Goal: Transaction & Acquisition: Subscribe to service/newsletter

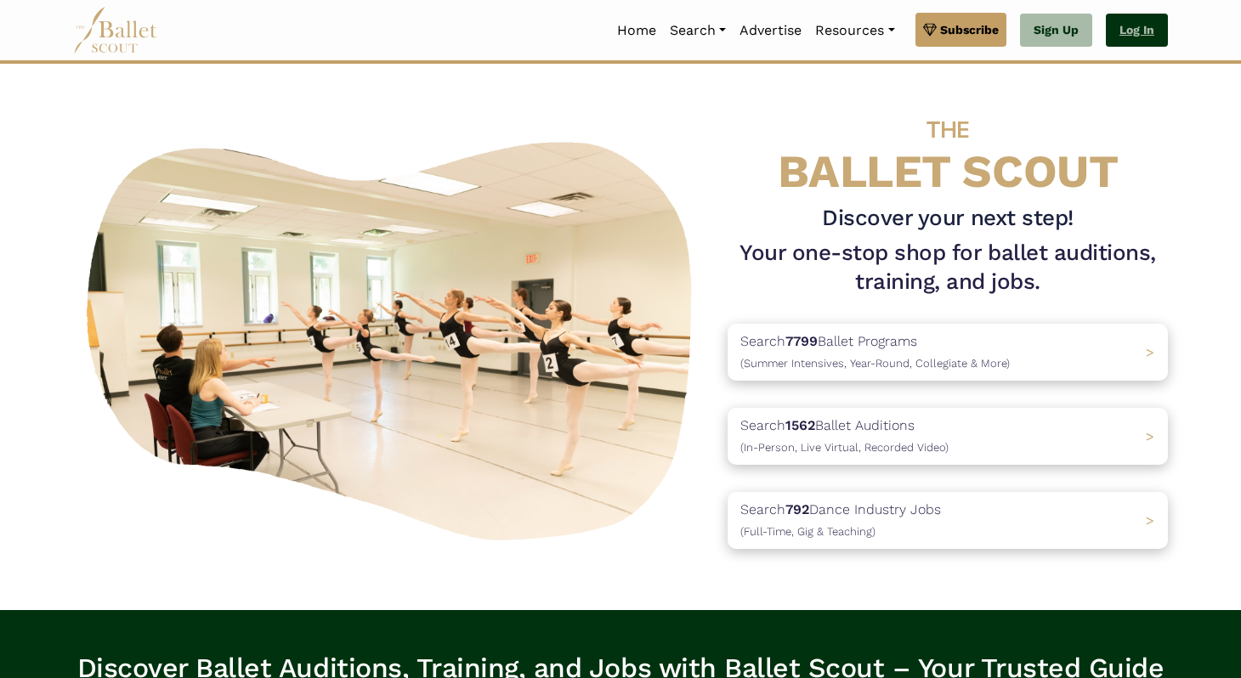
click at [1131, 28] on link "Log In" at bounding box center [1137, 31] width 62 height 34
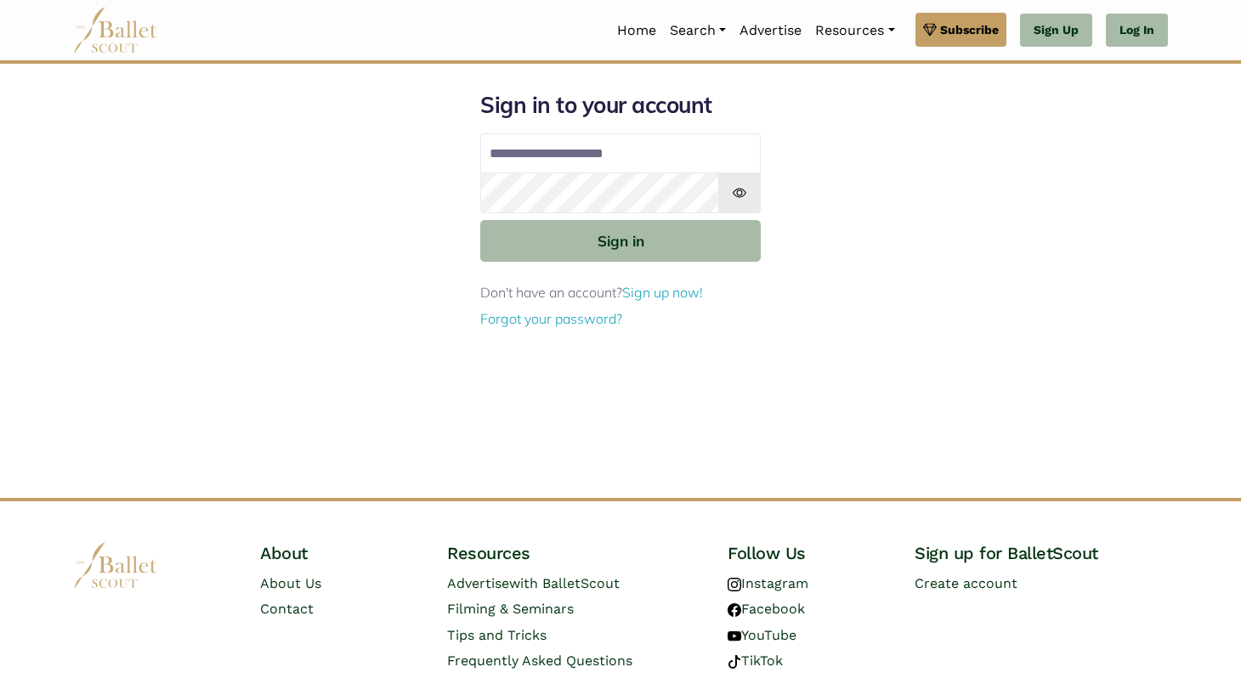
click at [615, 156] on input "**********" at bounding box center [620, 153] width 281 height 41
type input "**********"
click at [480, 220] on button "Sign in" at bounding box center [620, 241] width 281 height 42
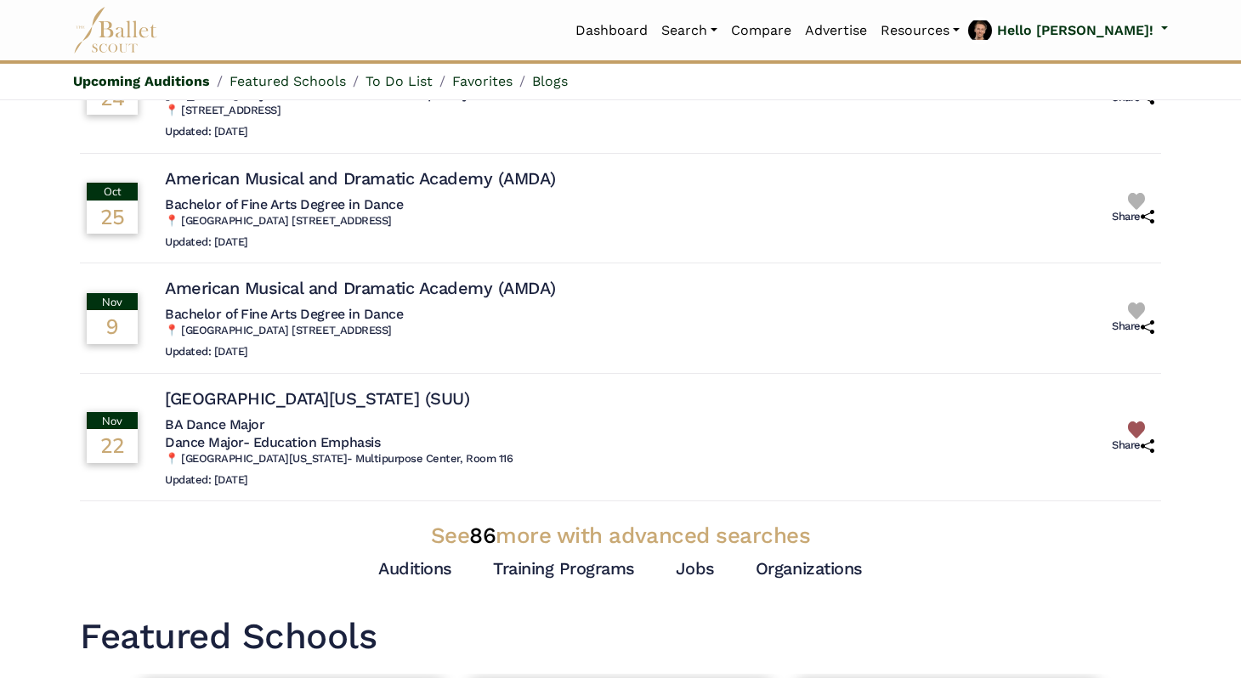
scroll to position [332, 0]
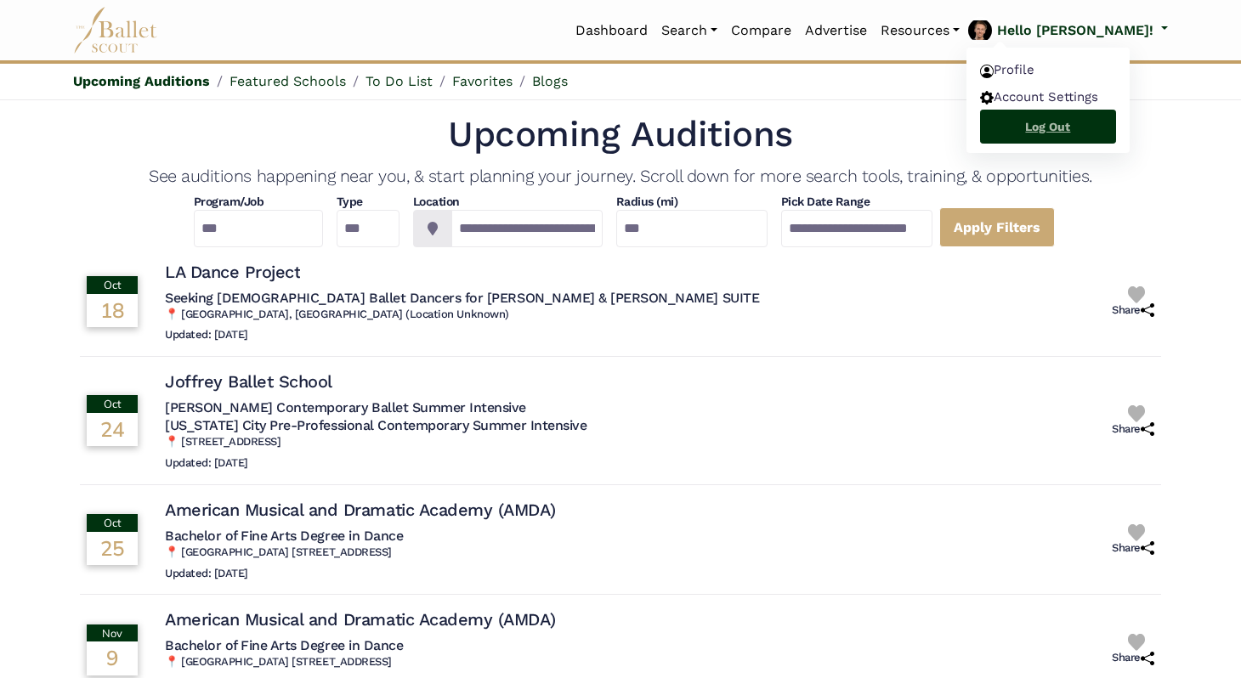
click at [1112, 139] on link "Log Out" at bounding box center [1048, 127] width 136 height 34
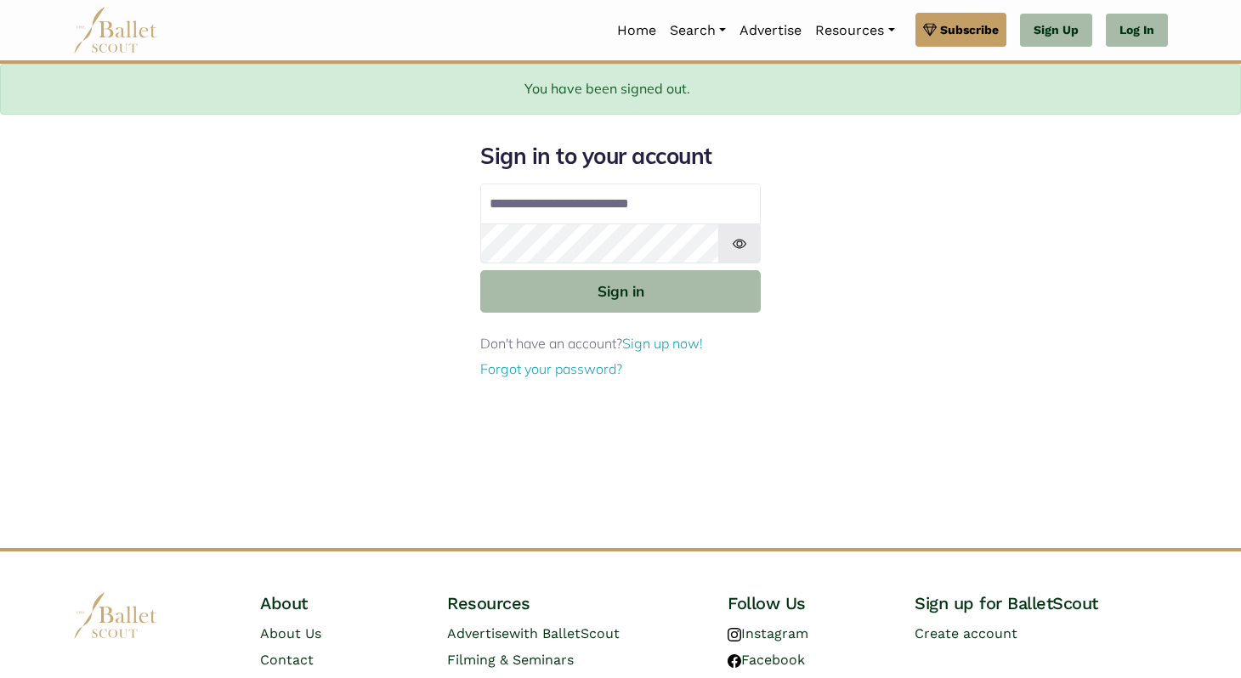
type input "**********"
click at [480, 270] on button "Sign in" at bounding box center [620, 291] width 281 height 42
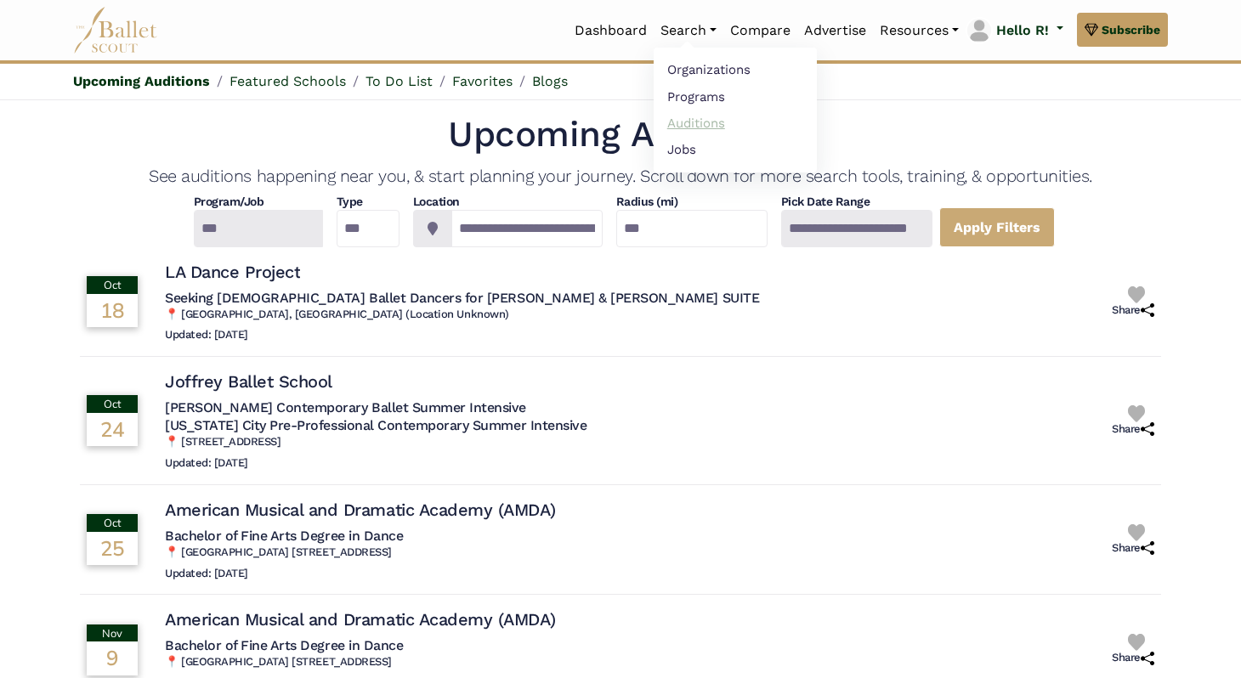
click at [687, 123] on link "Auditions" at bounding box center [735, 123] width 163 height 26
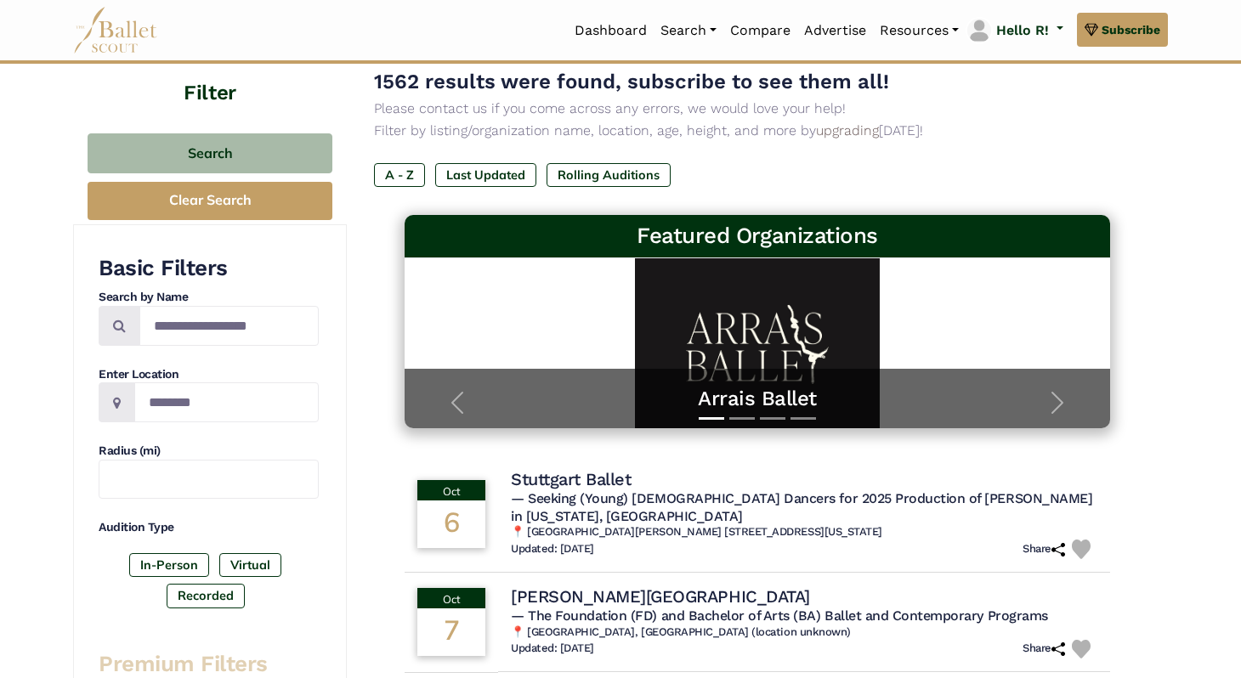
scroll to position [122, 0]
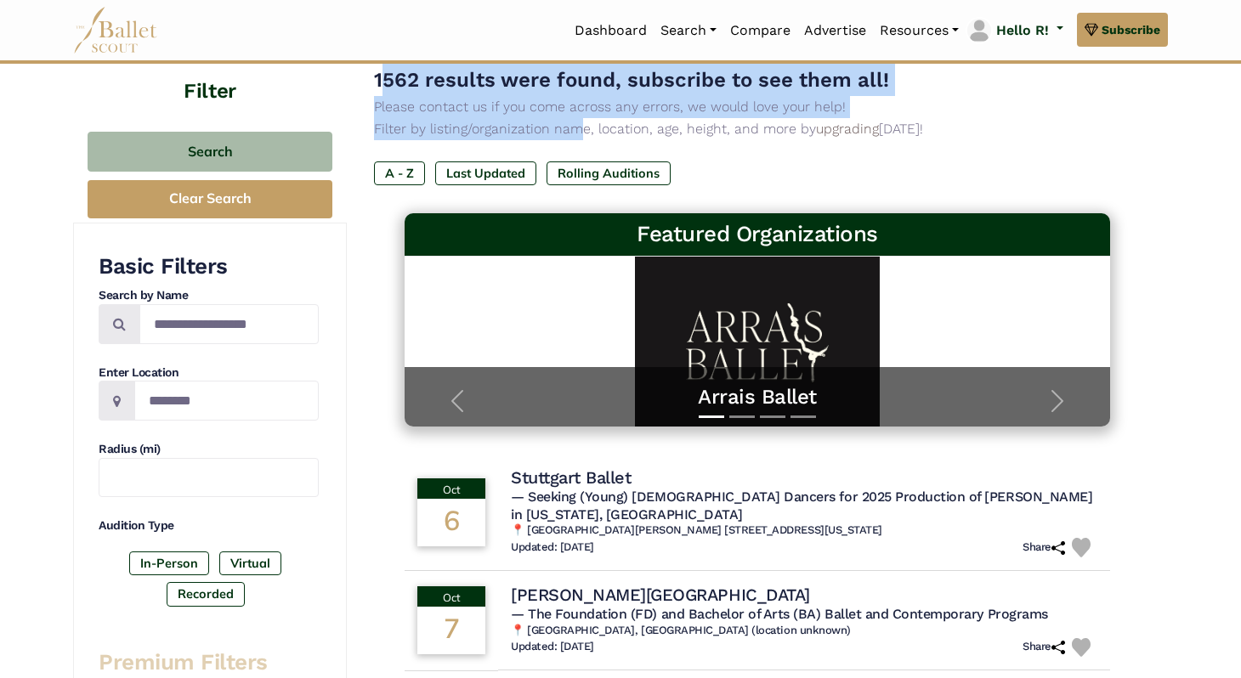
drag, startPoint x: 383, startPoint y: 84, endPoint x: 576, endPoint y: 137, distance: 200.0
click at [576, 137] on div "1562 results were found, subscribe to see them all! Please contact us if you co…" at bounding box center [757, 102] width 767 height 77
click at [576, 137] on p "Filter by listing/organization name, location, age, height, and more by upgradi…" at bounding box center [757, 129] width 767 height 22
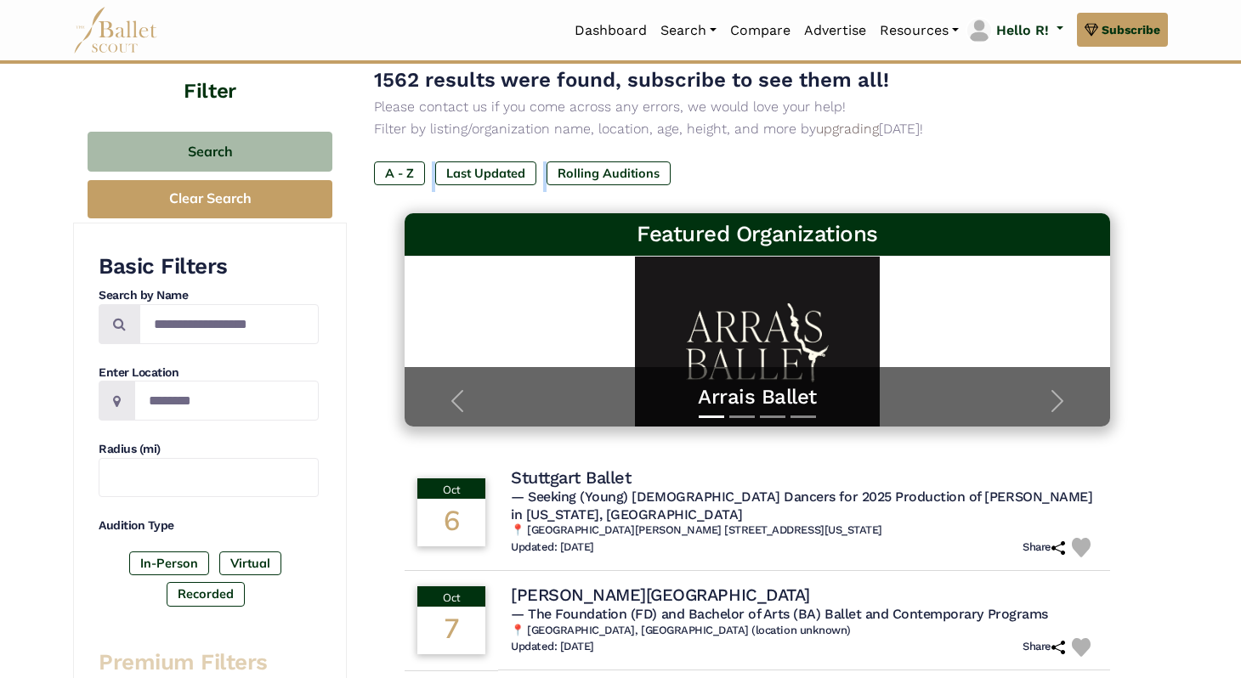
drag, startPoint x: 527, startPoint y: 199, endPoint x: 426, endPoint y: 146, distance: 114.1
click at [425, 146] on div "1562 results were found, subscribe to see them all! Please contact us if you co…" at bounding box center [757, 139] width 767 height 150
click at [426, 146] on div "1562 results were found, subscribe to see them all! Please contact us if you co…" at bounding box center [757, 139] width 767 height 150
drag, startPoint x: 424, startPoint y: 148, endPoint x: 524, endPoint y: 195, distance: 109.9
click at [524, 195] on div "1562 results were found, subscribe to see them all! Please contact us if you co…" at bounding box center [757, 139] width 767 height 150
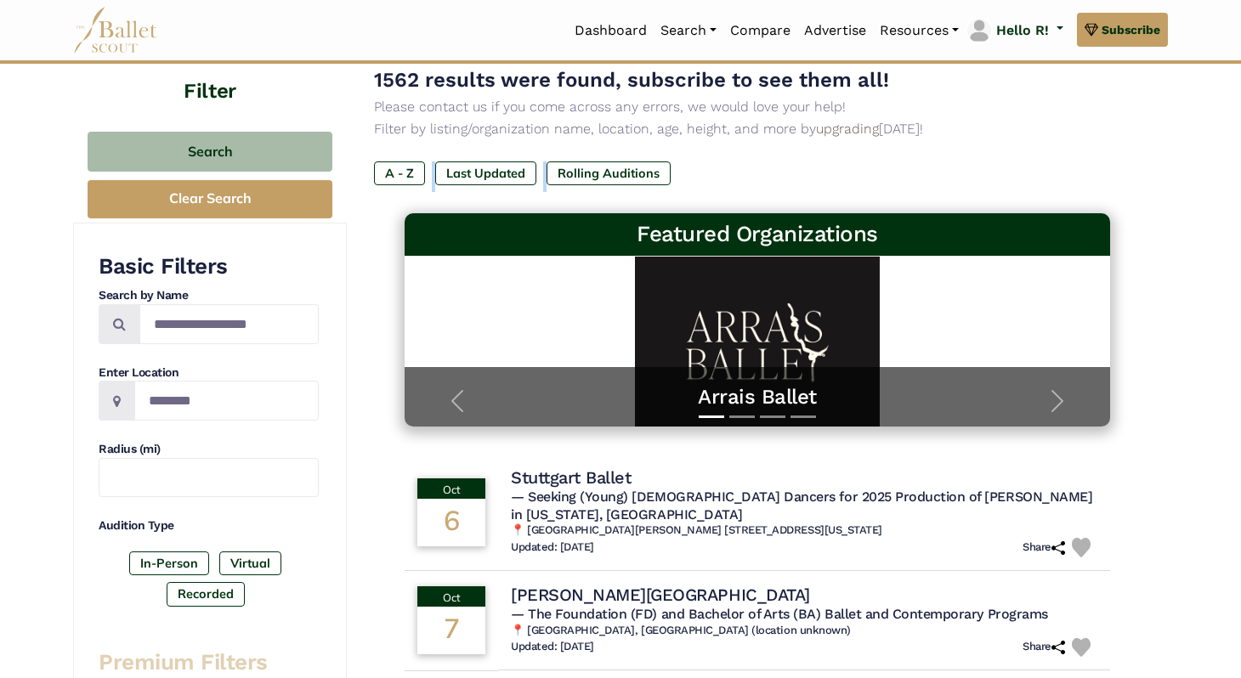
click at [524, 195] on div "1562 results were found, subscribe to see them all! Please contact us if you co…" at bounding box center [757, 139] width 767 height 150
drag, startPoint x: 96, startPoint y: 258, endPoint x: 301, endPoint y: 351, distance: 224.8
click at [301, 351] on div "Basic Filters Search by Name Enter Location Radius (mi) Audition Type In-Person…" at bounding box center [209, 432] width 220 height 361
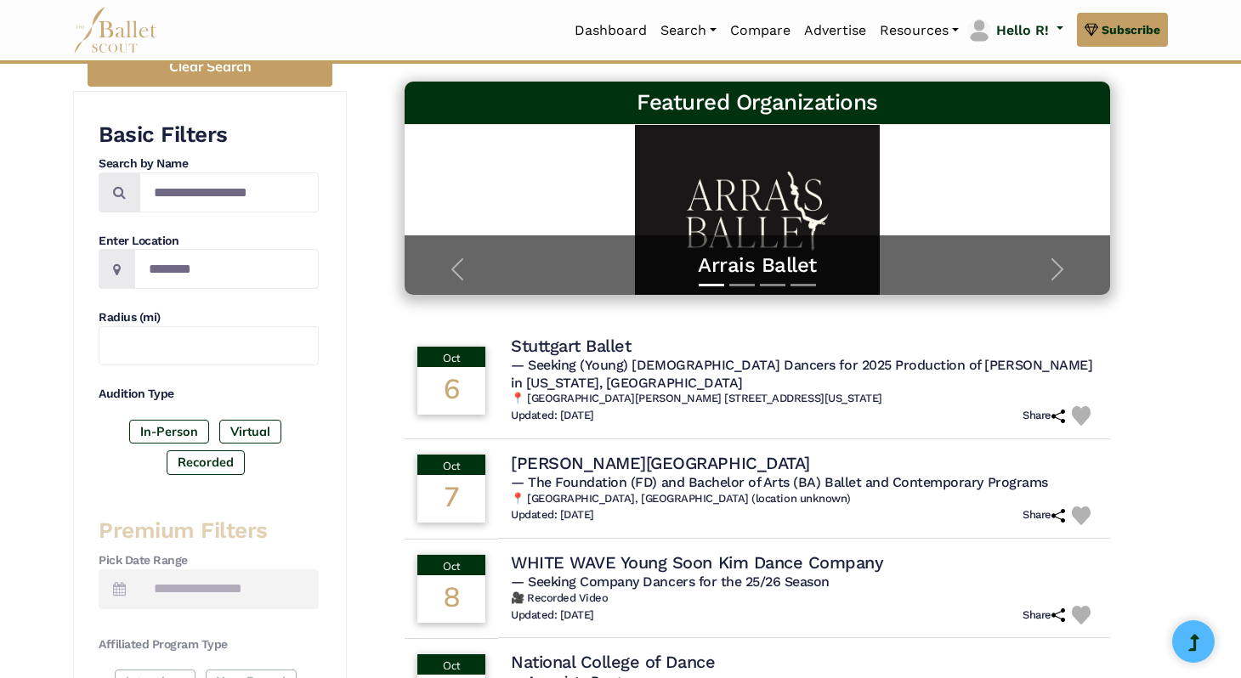
scroll to position [0, 0]
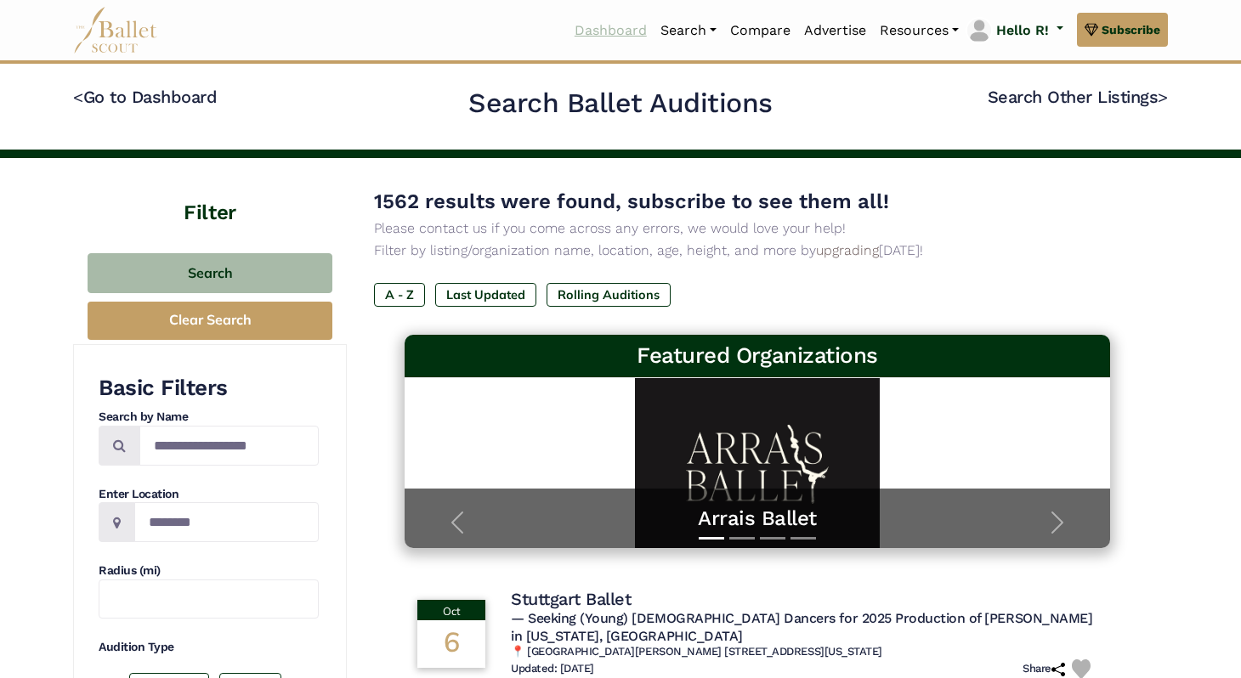
click at [574, 22] on link "Dashboard" at bounding box center [611, 31] width 86 height 36
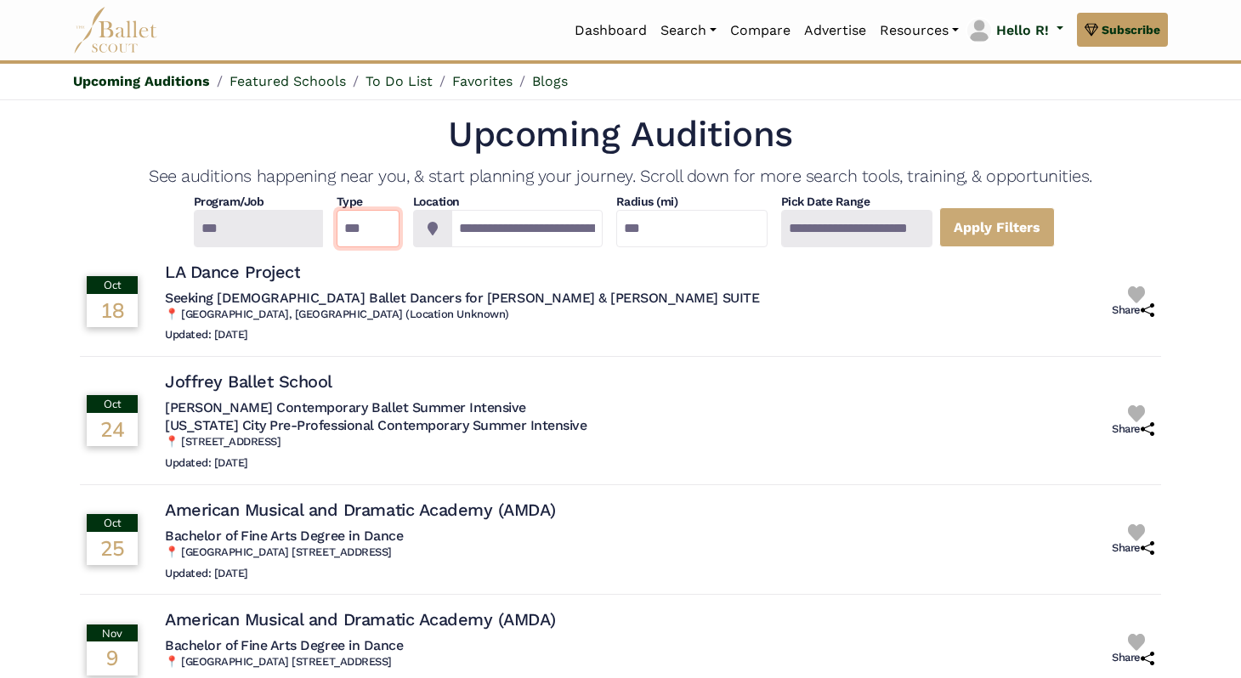
click at [337, 227] on select "*** ********* ******* ********" at bounding box center [368, 228] width 63 height 37
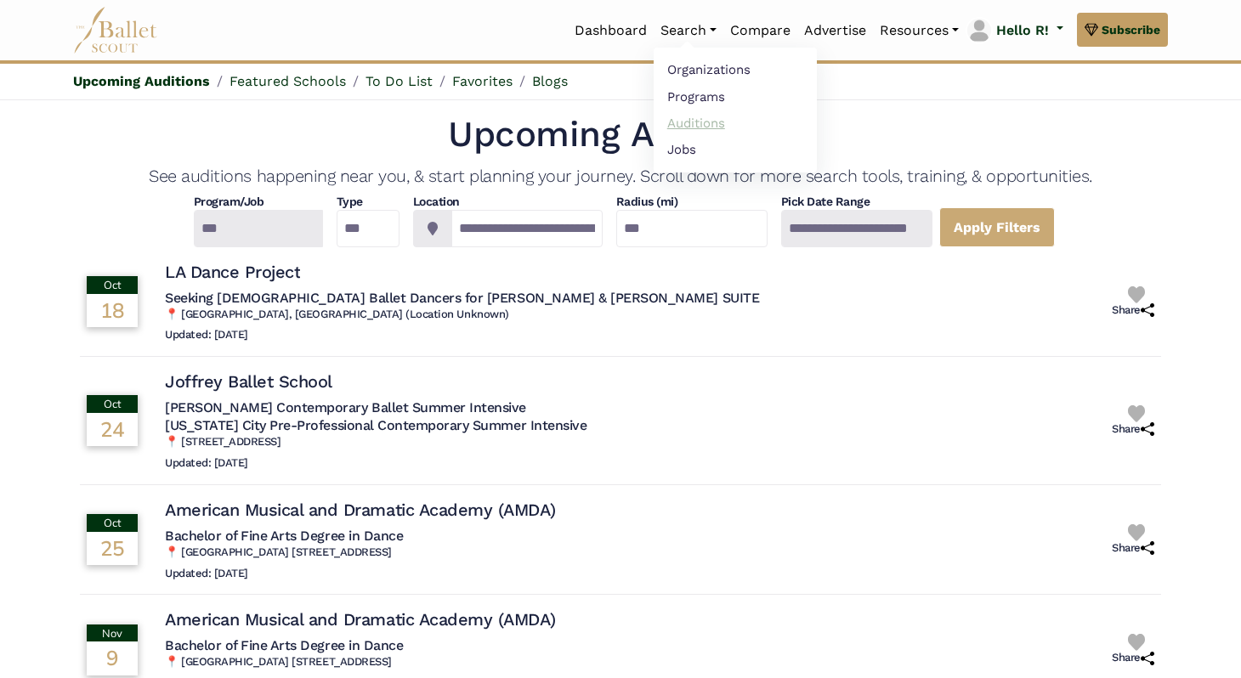
click at [685, 122] on link "Auditions" at bounding box center [735, 123] width 163 height 26
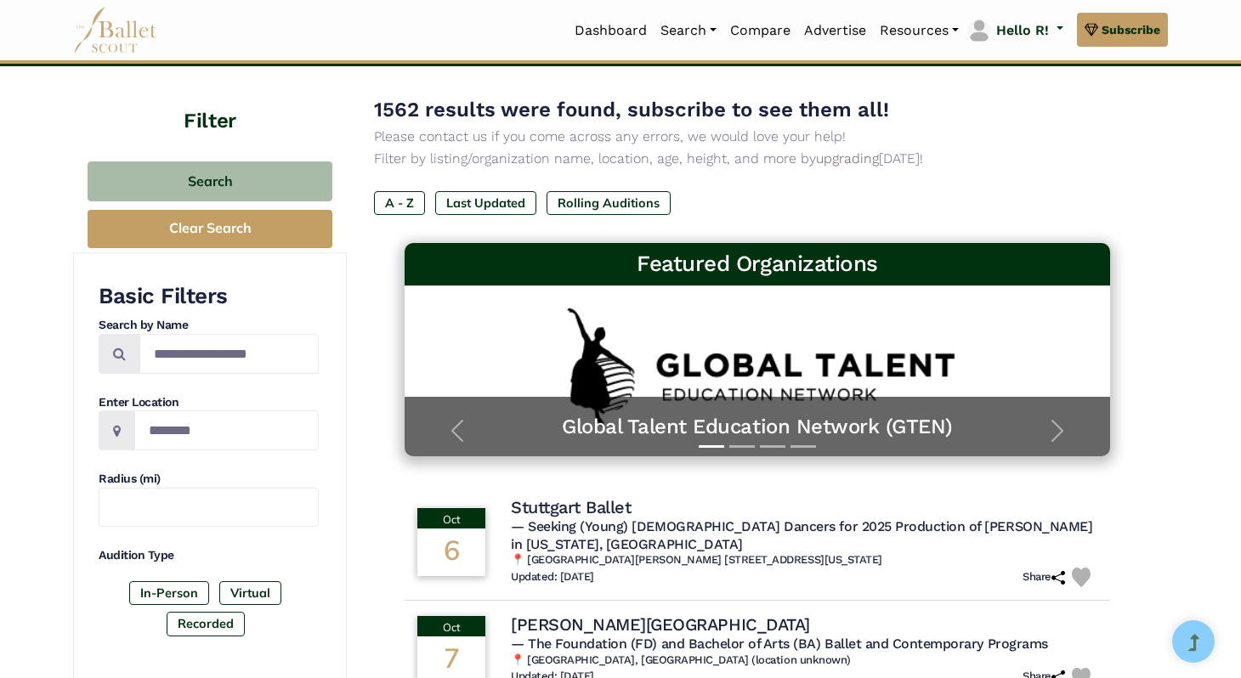
scroll to position [96, 0]
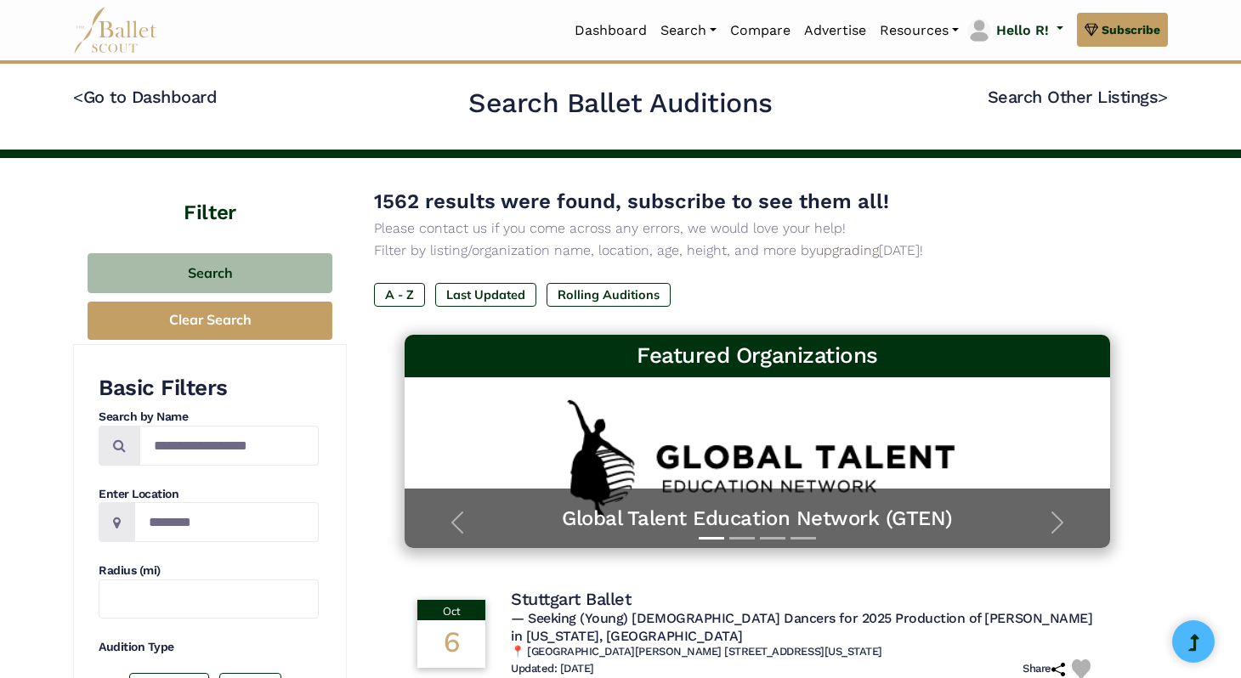
scroll to position [96, 0]
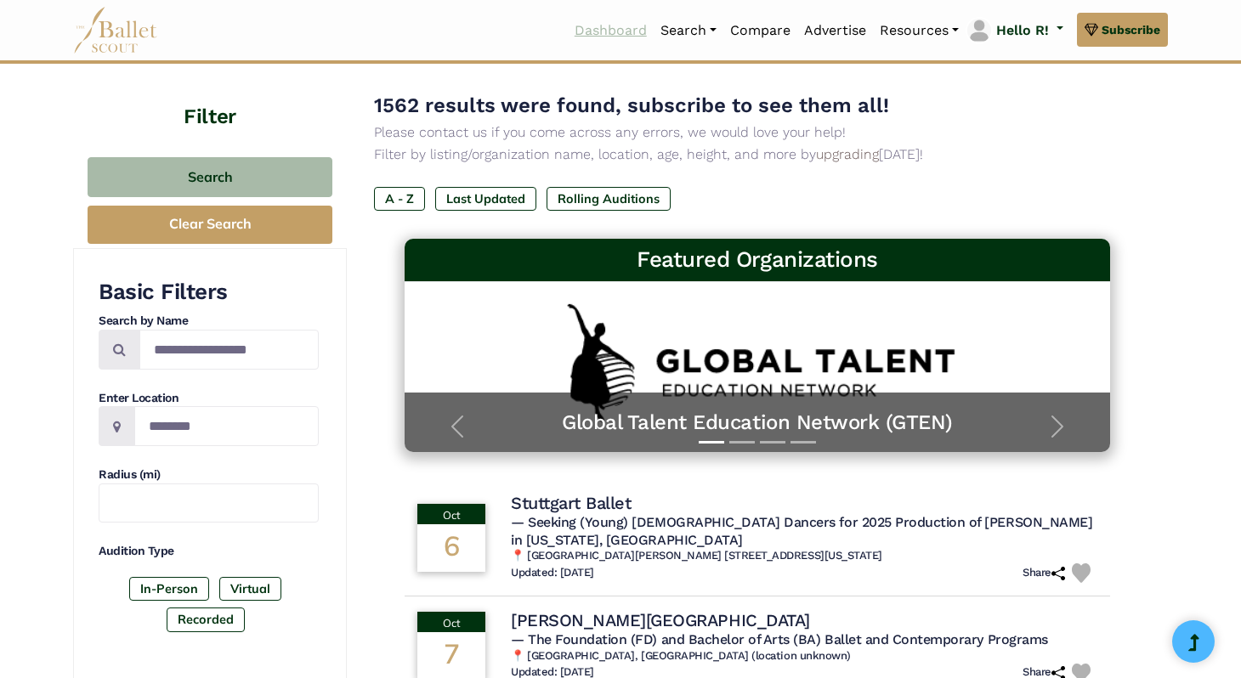
click at [607, 27] on link "Dashboard" at bounding box center [611, 31] width 86 height 36
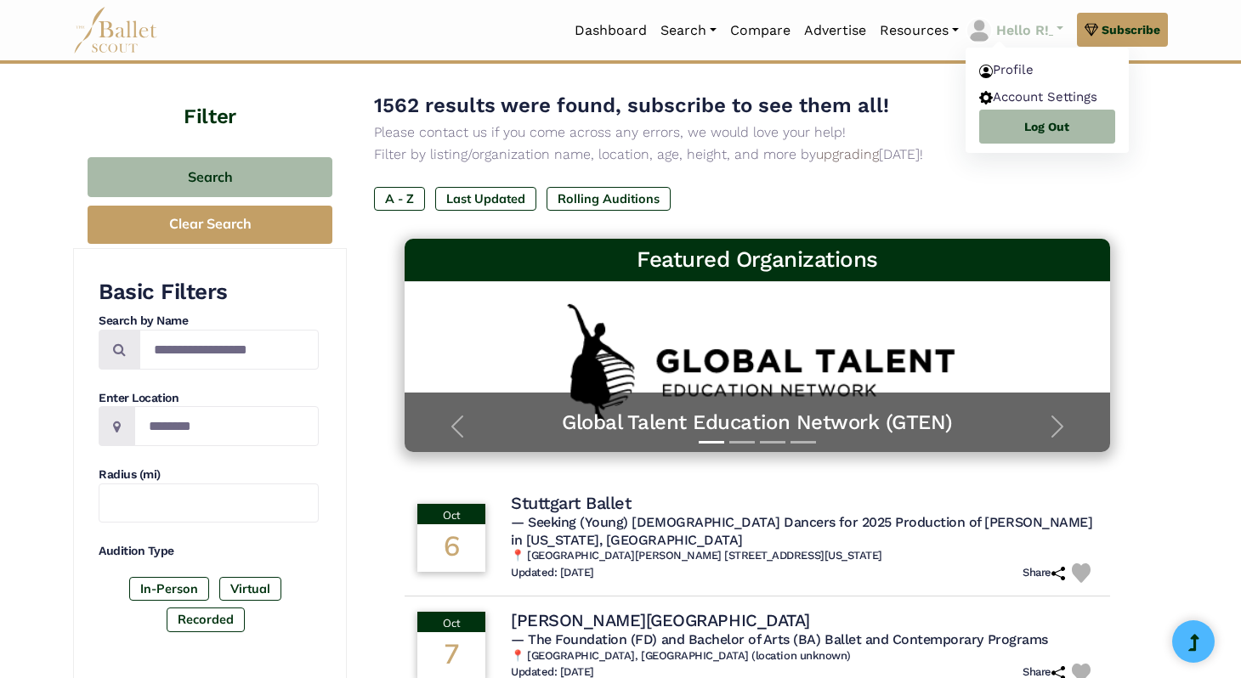
click at [1028, 33] on p "Hello R!" at bounding box center [1022, 31] width 53 height 22
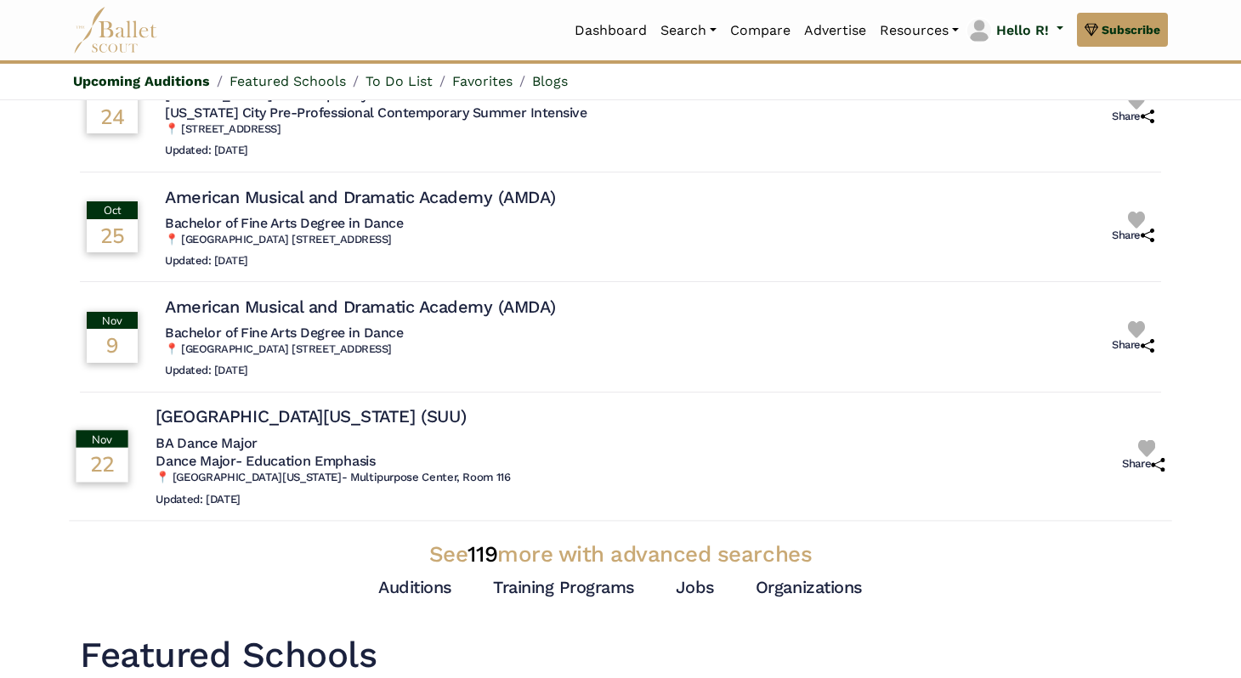
scroll to position [434, 0]
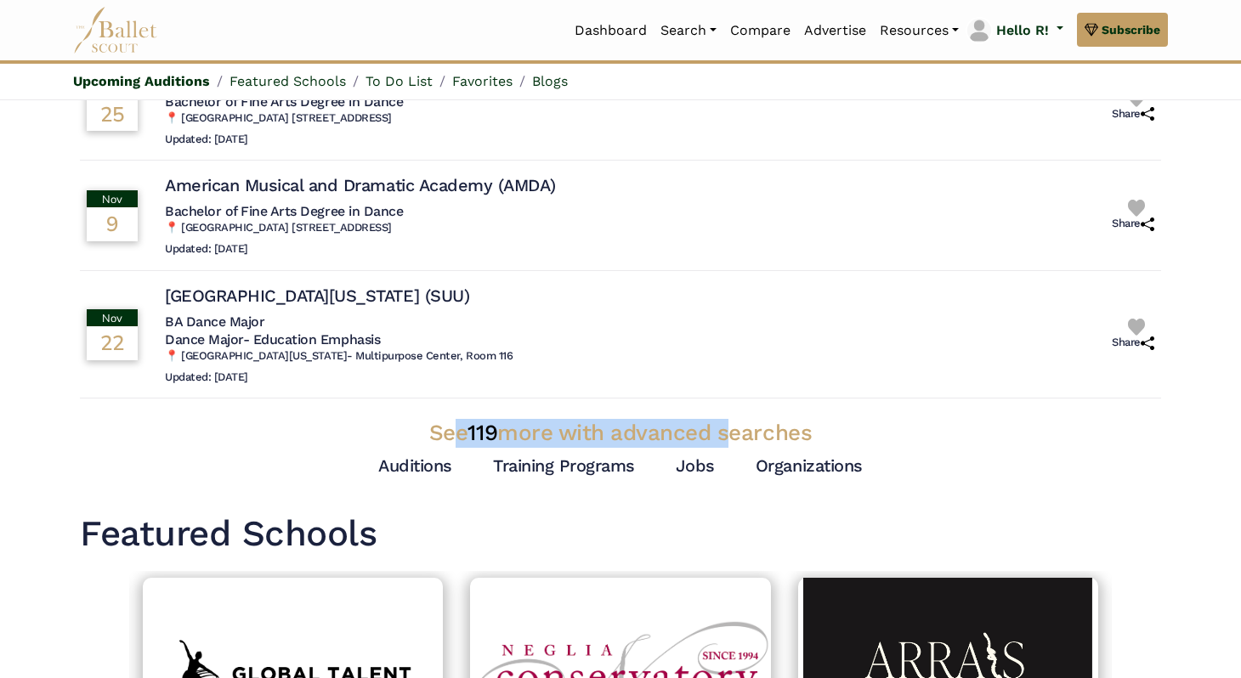
drag, startPoint x: 435, startPoint y: 431, endPoint x: 723, endPoint y: 446, distance: 288.6
click at [723, 446] on h3 "See 119 more with advanced searches" at bounding box center [620, 433] width 1081 height 29
click at [697, 437] on h3 "See 119 more with advanced searches" at bounding box center [620, 433] width 1081 height 29
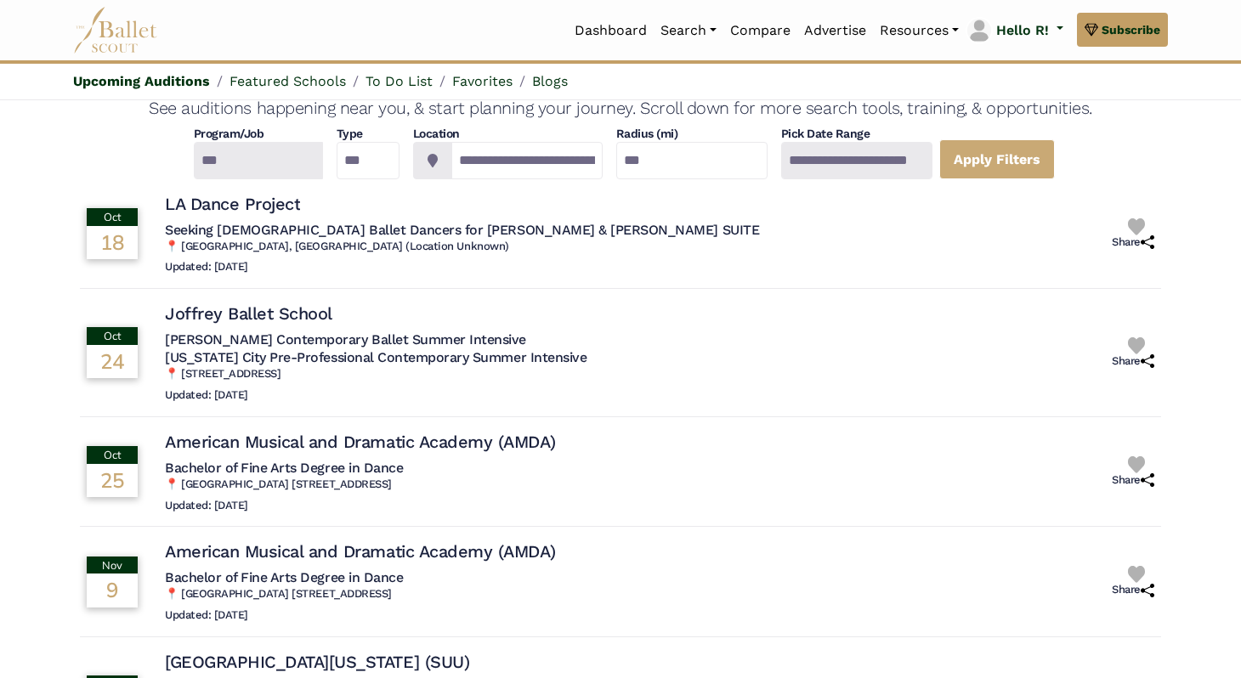
scroll to position [0, 0]
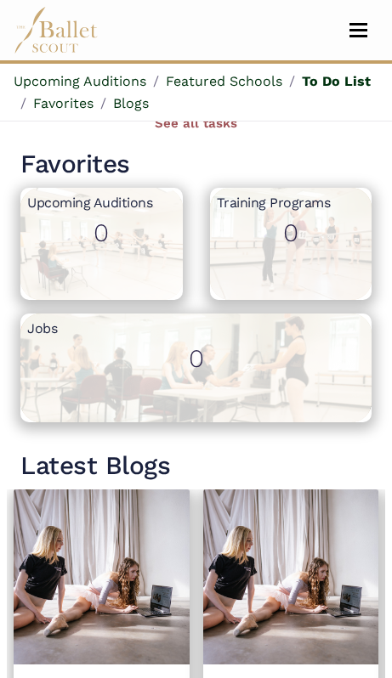
scroll to position [1137, 0]
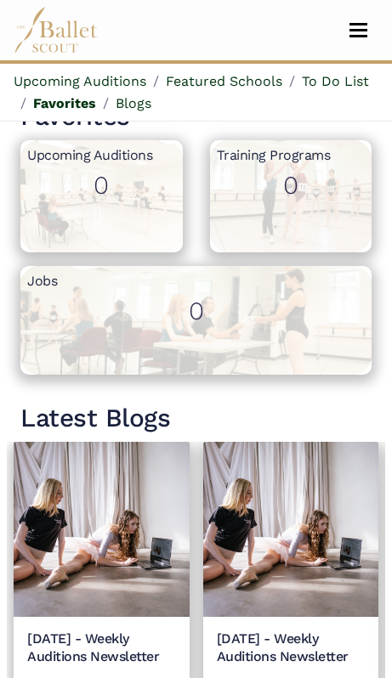
click at [247, 130] on h1 "Favorites" at bounding box center [195, 116] width 351 height 33
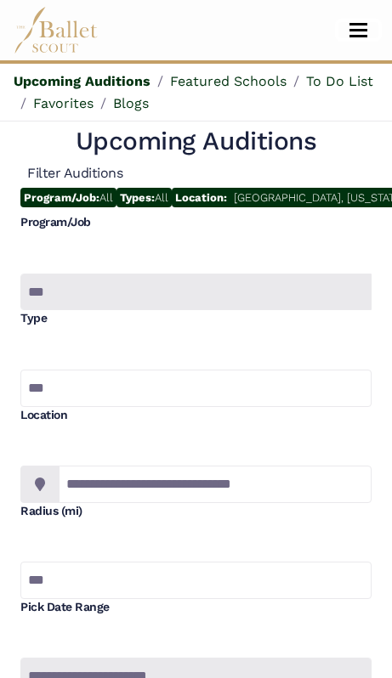
click at [361, 31] on span "Toggle navigation" at bounding box center [358, 30] width 18 height 3
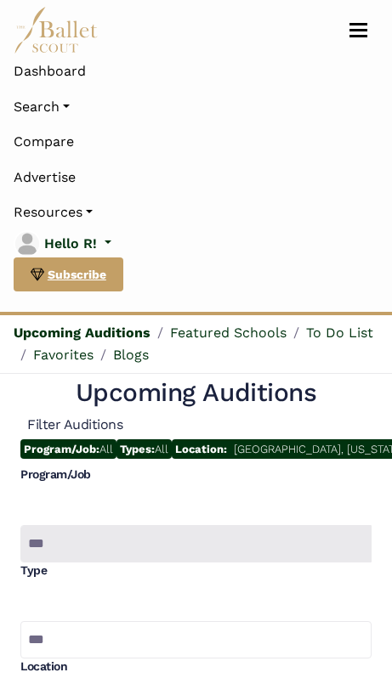
click at [68, 280] on span "Subscribe" at bounding box center [77, 274] width 59 height 19
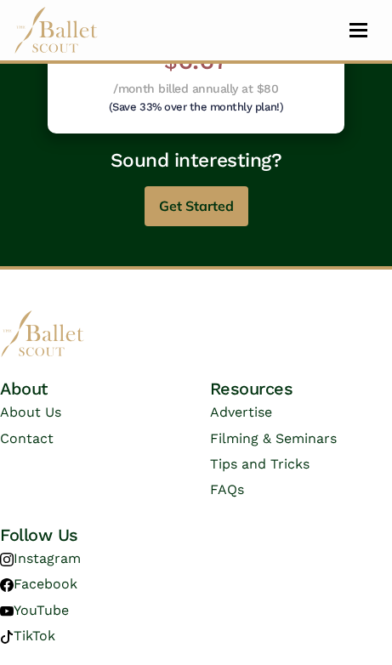
scroll to position [1392, 0]
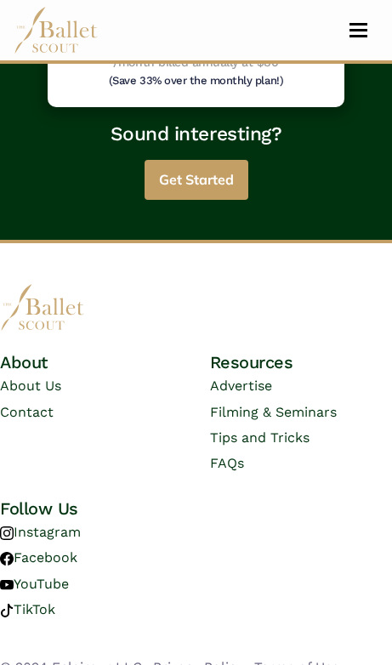
click at [207, 160] on button "Get Started" at bounding box center [197, 180] width 104 height 40
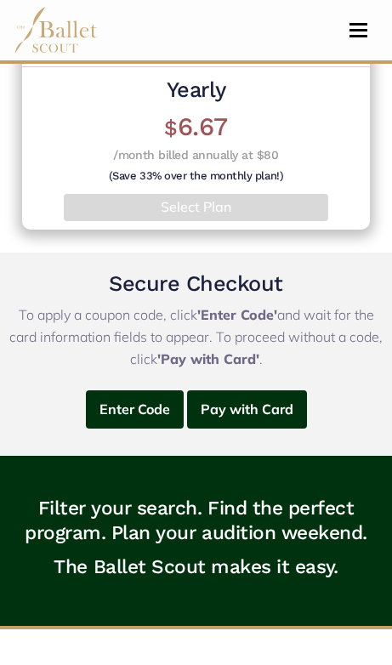
scroll to position [637, 0]
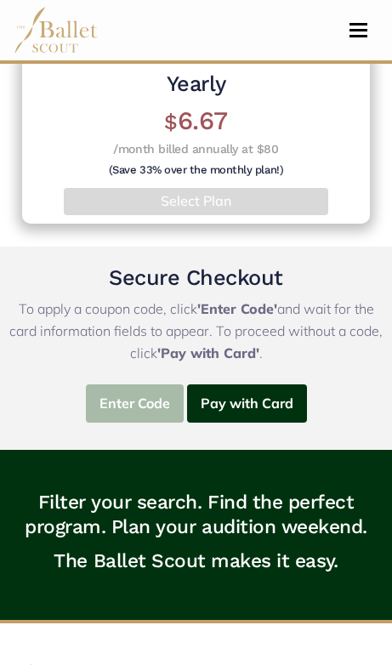
click at [138, 400] on button "Enter Code" at bounding box center [135, 403] width 98 height 38
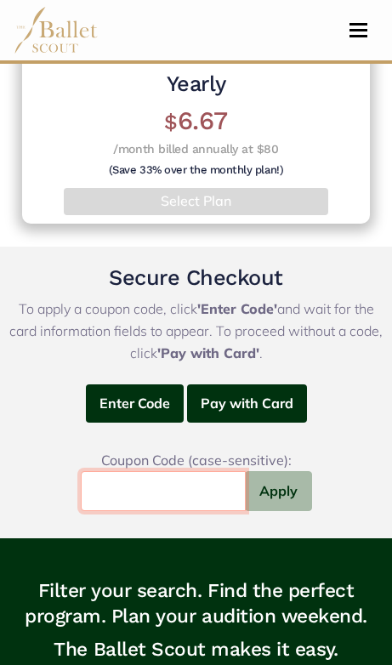
click at [170, 488] on input "text" at bounding box center [163, 491] width 165 height 40
type input "**********"
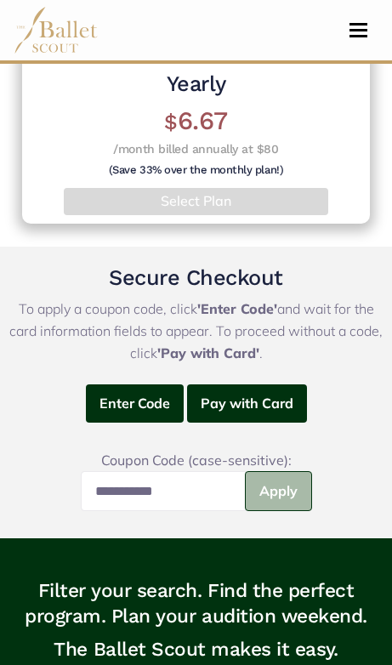
click at [291, 487] on button "Apply" at bounding box center [278, 491] width 67 height 40
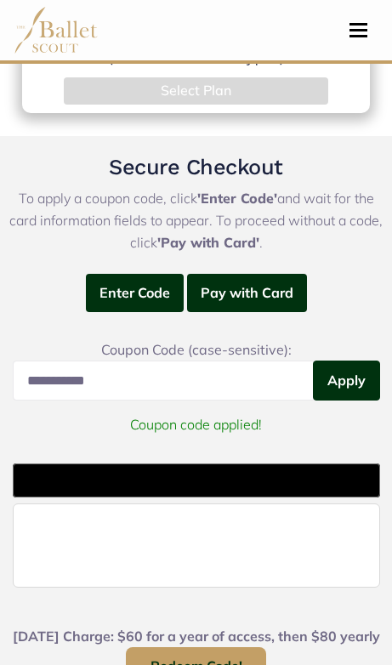
scroll to position [801, 0]
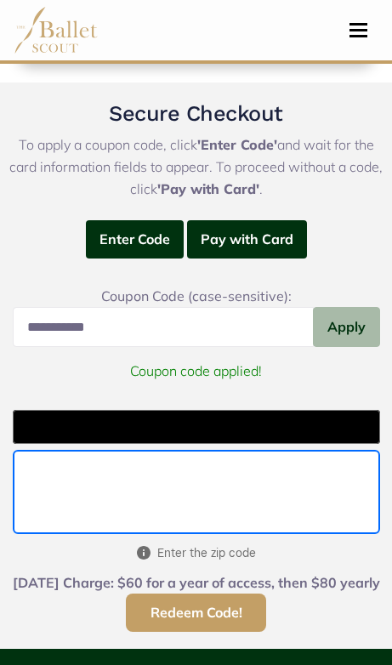
click at [167, 615] on button "Redeem Code!" at bounding box center [196, 612] width 140 height 38
